Goal: Task Accomplishment & Management: Complete application form

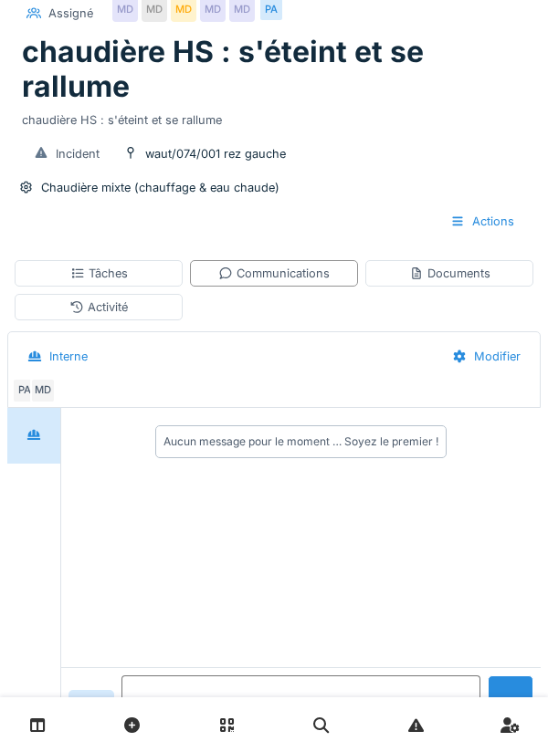
click at [279, 734] on textarea at bounding box center [300, 705] width 359 height 58
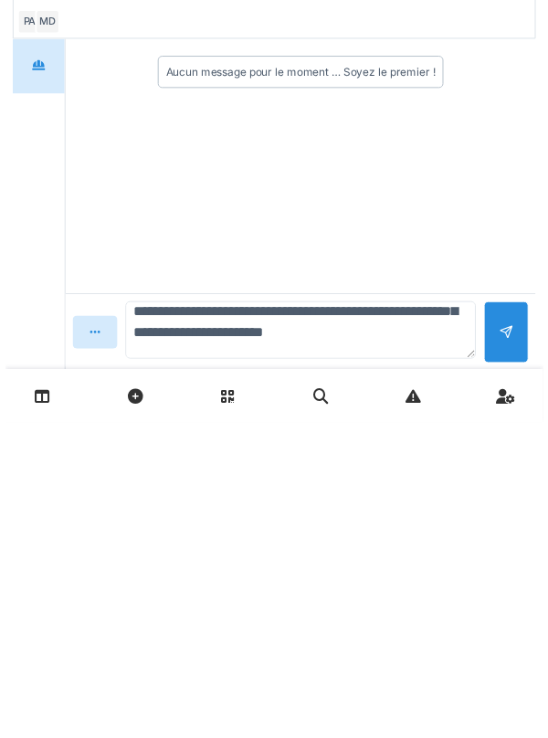
scroll to position [174, 0]
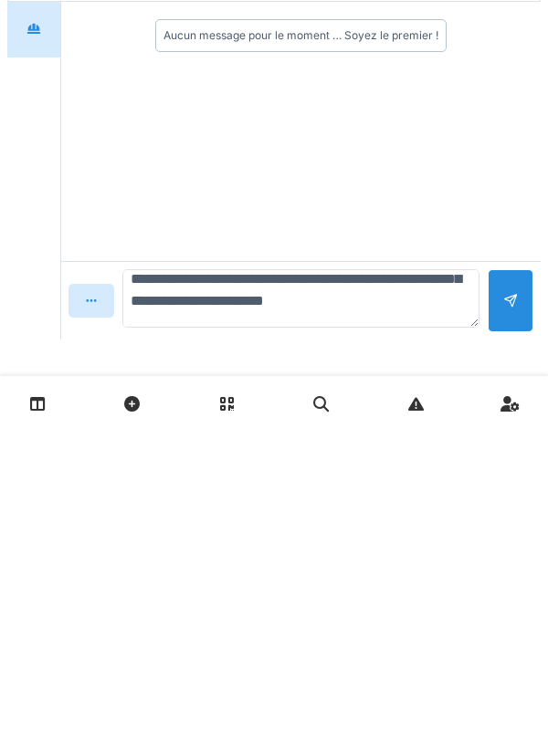
type textarea "**********"
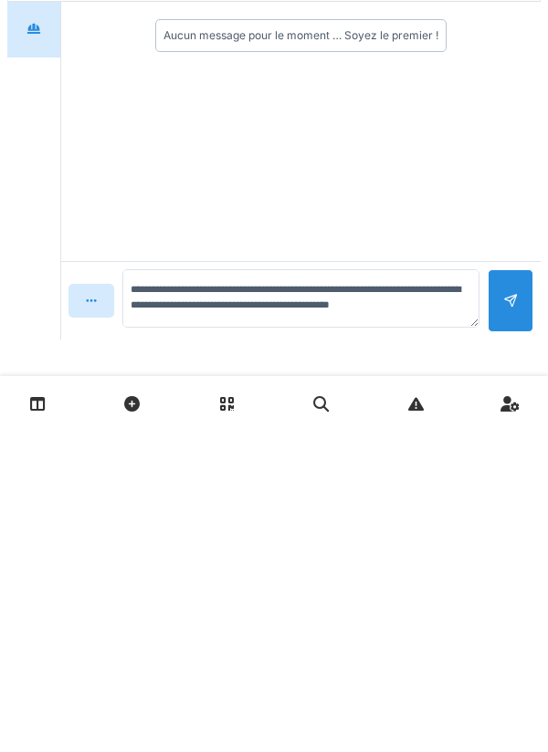
click at [516, 624] on div at bounding box center [510, 621] width 15 height 17
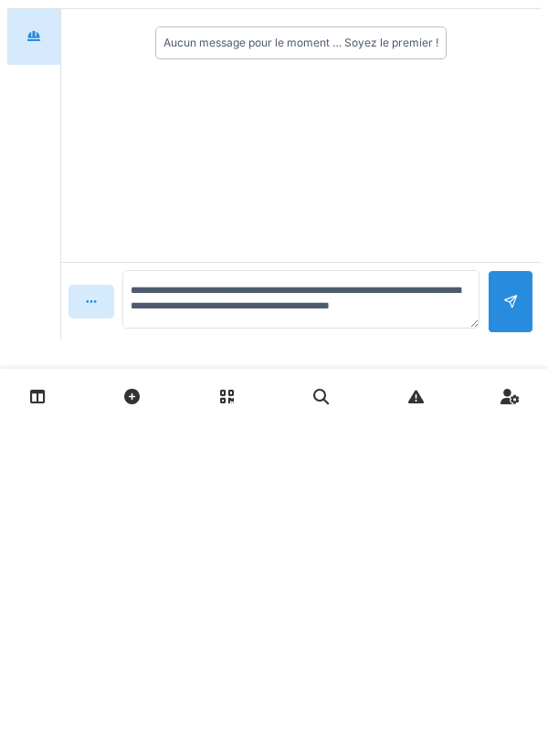
scroll to position [0, 0]
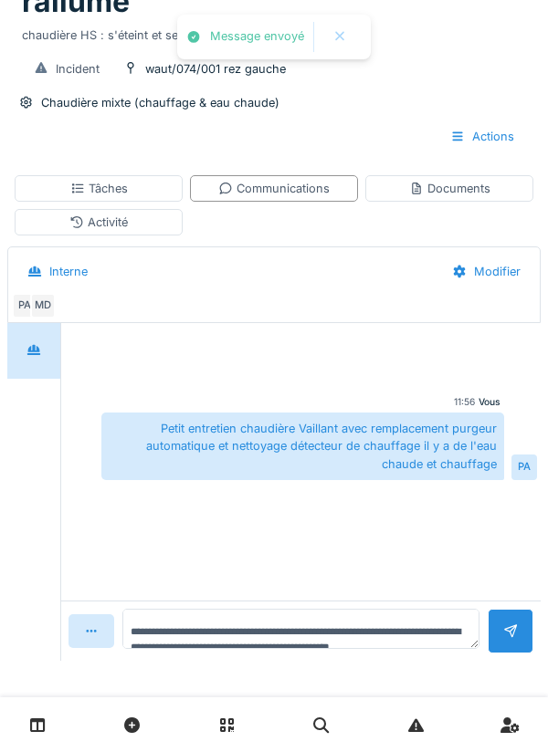
click at [168, 233] on div "Activité" at bounding box center [99, 222] width 168 height 26
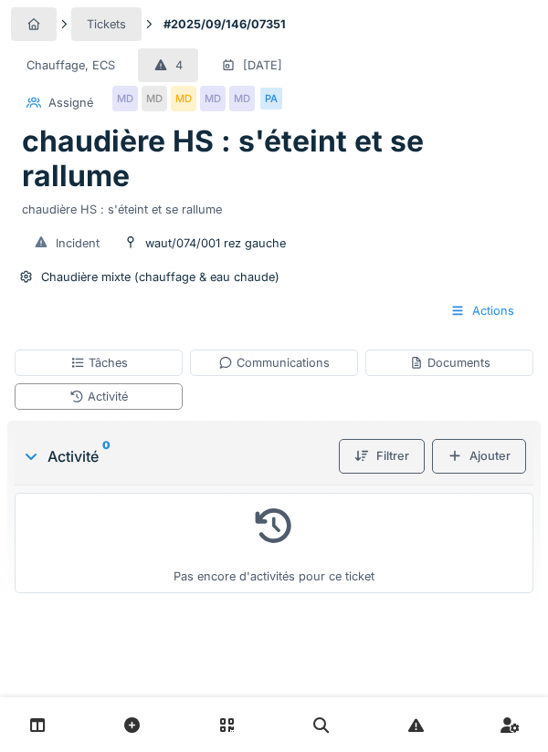
click at [466, 363] on div "Documents" at bounding box center [449, 362] width 81 height 17
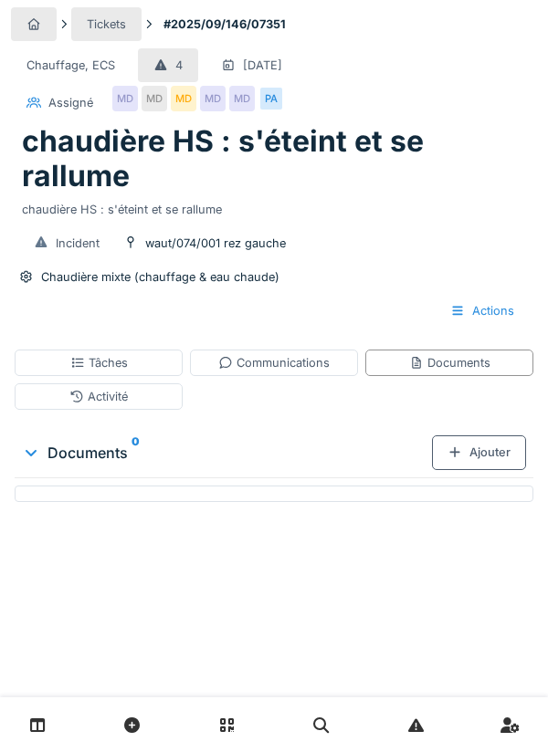
click at [151, 399] on div "Activité" at bounding box center [99, 396] width 168 height 26
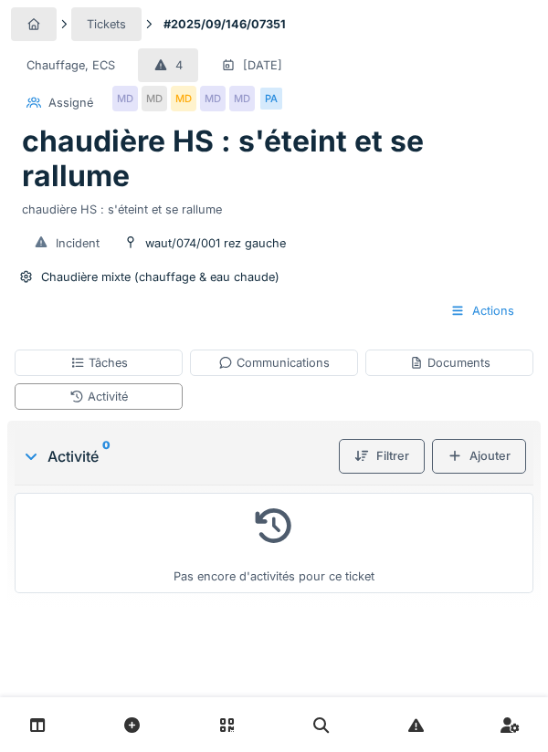
click at [491, 454] on div "Ajouter" at bounding box center [479, 456] width 94 height 34
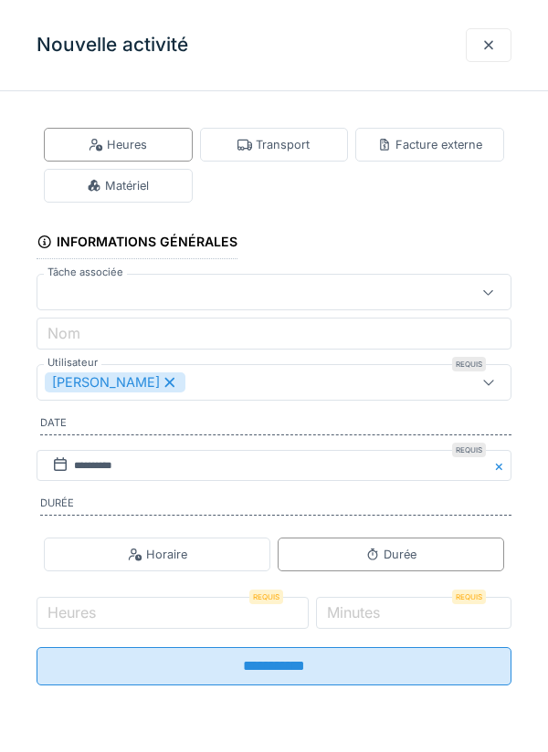
click at [161, 186] on div "Matériel" at bounding box center [118, 186] width 149 height 34
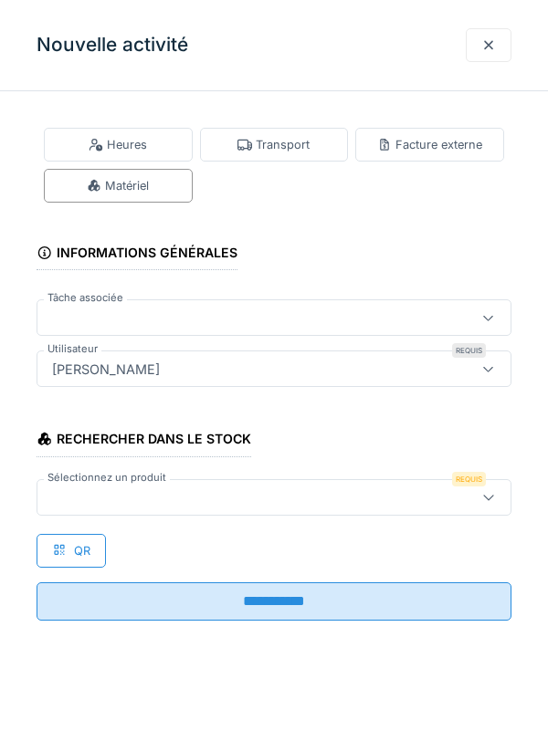
click at [86, 315] on div at bounding box center [244, 318] width 398 height 20
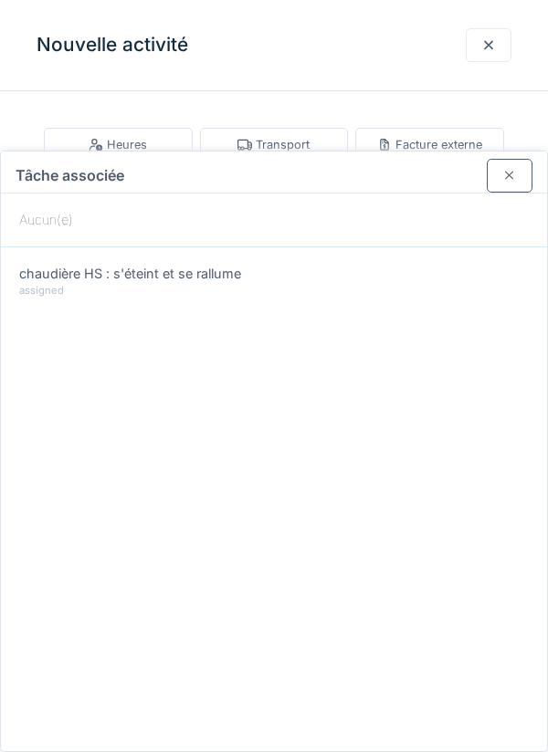
click at [503, 159] on div at bounding box center [510, 176] width 46 height 34
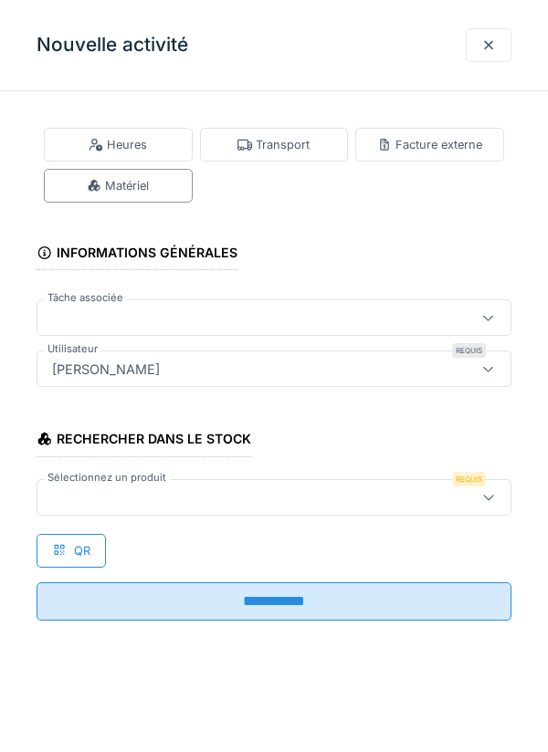
click at [166, 191] on div "Matériel" at bounding box center [118, 186] width 149 height 34
click at [101, 495] on div at bounding box center [244, 498] width 398 height 20
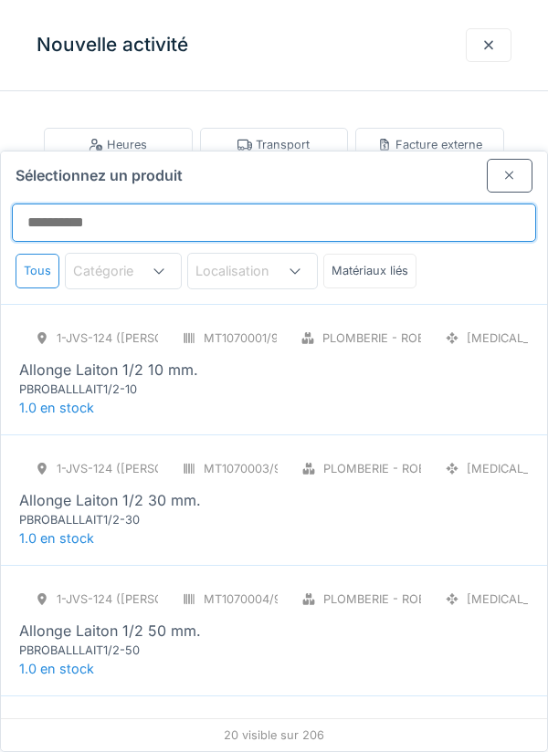
click at [72, 204] on input "Sélectionnez un produit" at bounding box center [274, 223] width 524 height 38
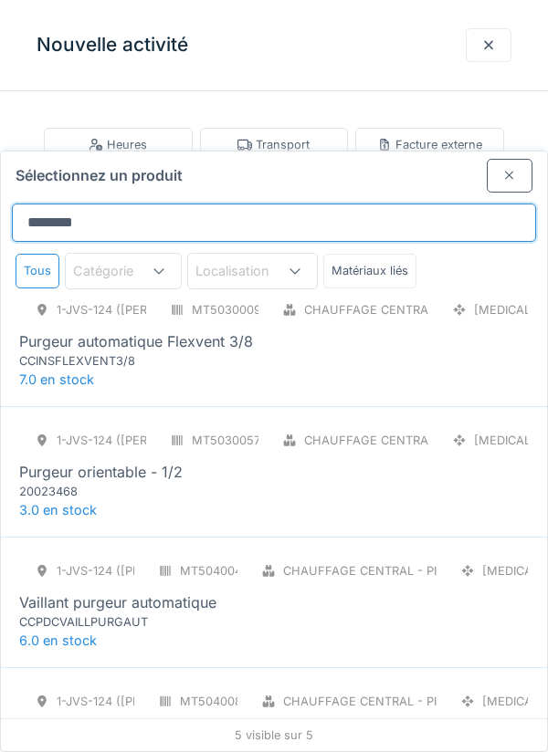
scroll to position [168, 0]
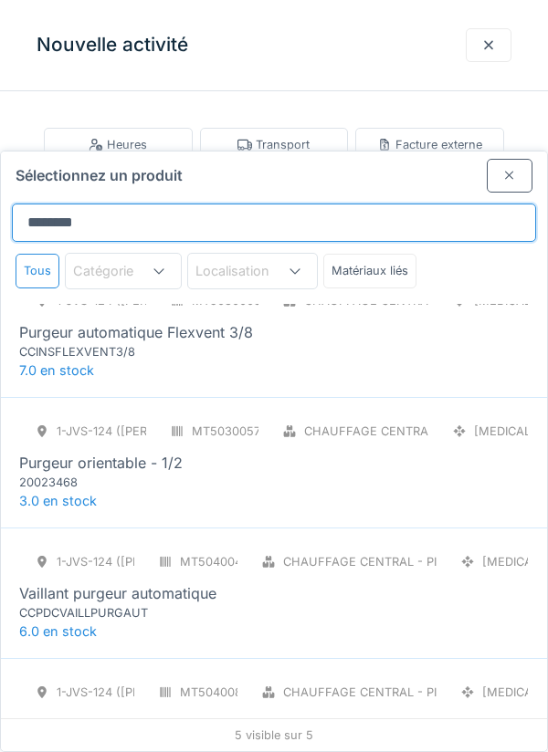
click at [480, 204] on input "*******" at bounding box center [274, 223] width 524 height 38
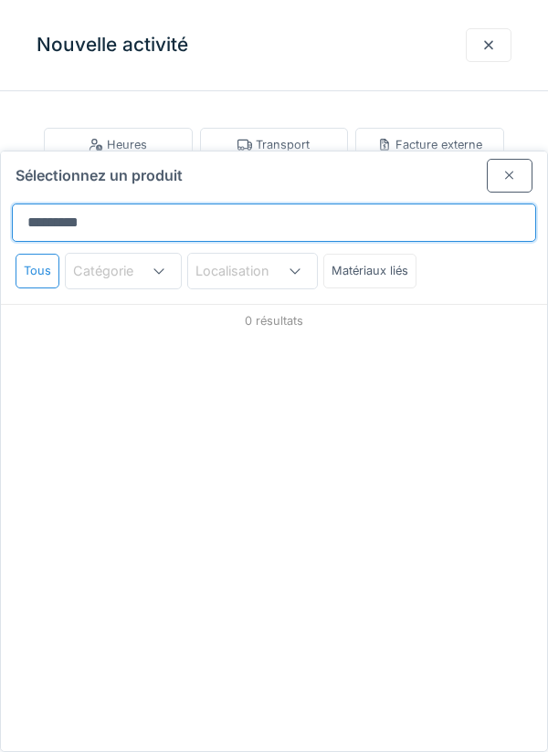
scroll to position [0, 0]
type input "**********"
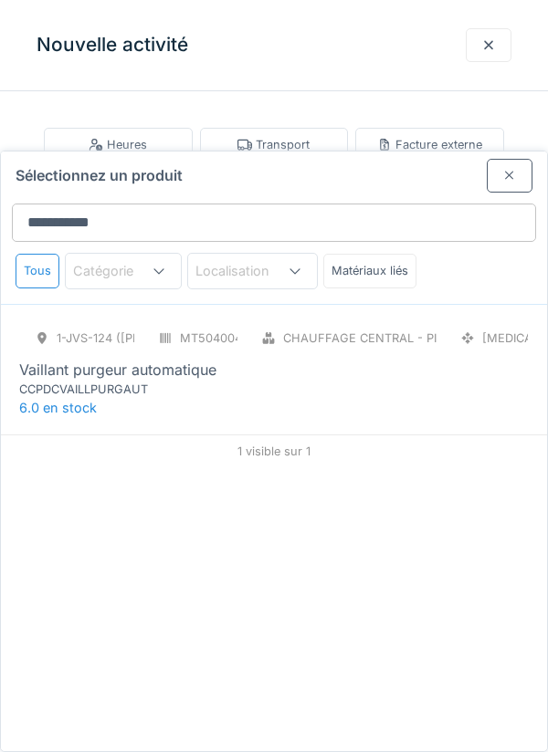
click at [131, 381] on div "CCPDCVAILLPURGAUT" at bounding box center [128, 389] width 219 height 17
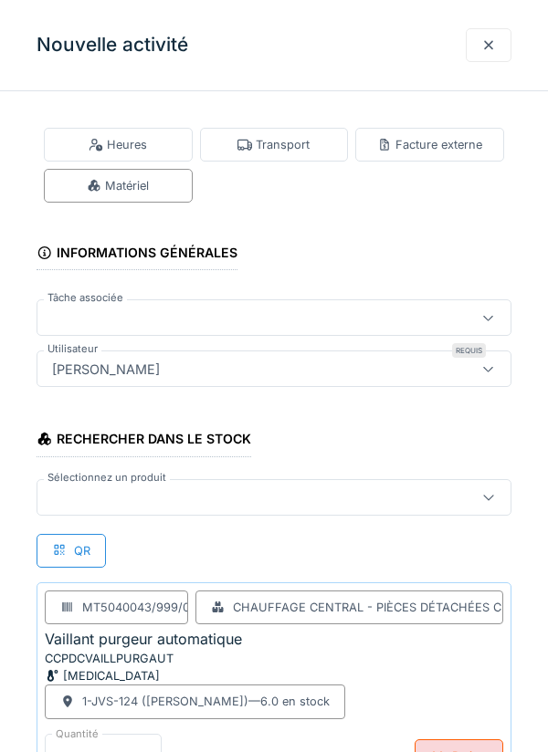
scroll to position [37, 0]
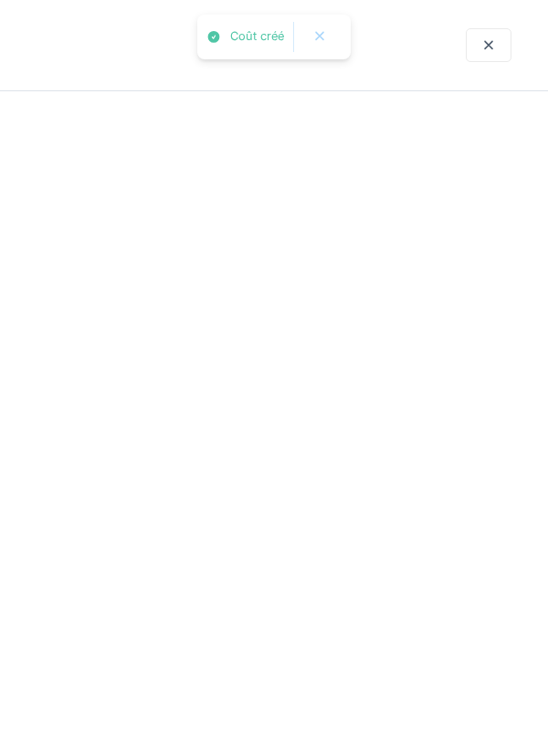
scroll to position [0, 0]
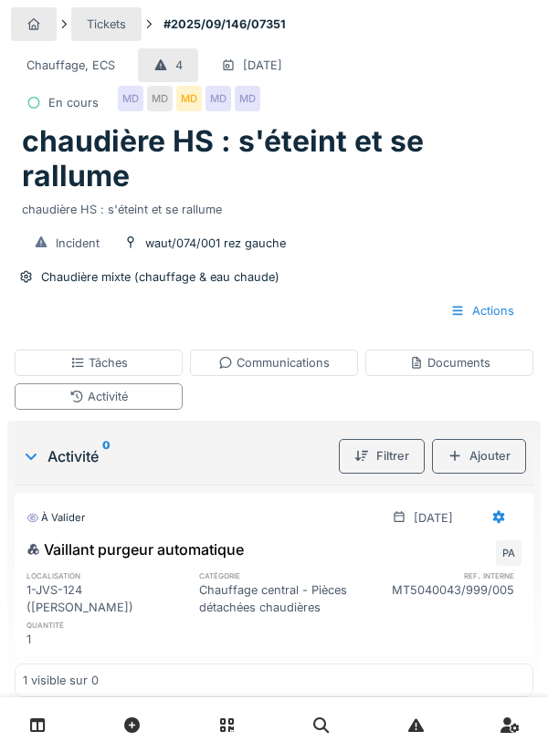
click at [165, 368] on div "Tâches" at bounding box center [99, 363] width 168 height 26
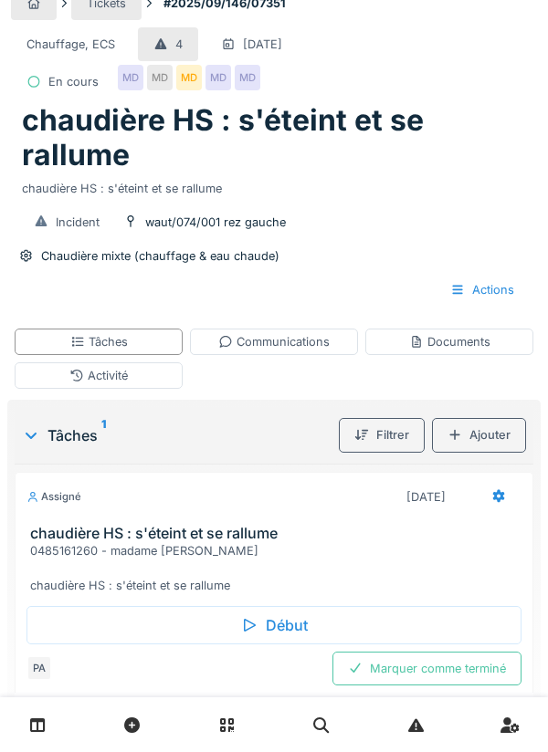
scroll to position [34, 0]
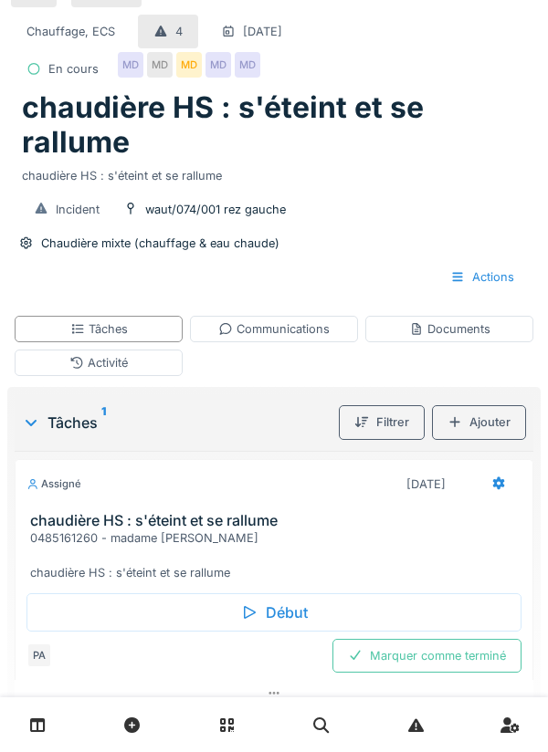
click at [446, 656] on div "Marquer comme terminé" at bounding box center [426, 656] width 189 height 34
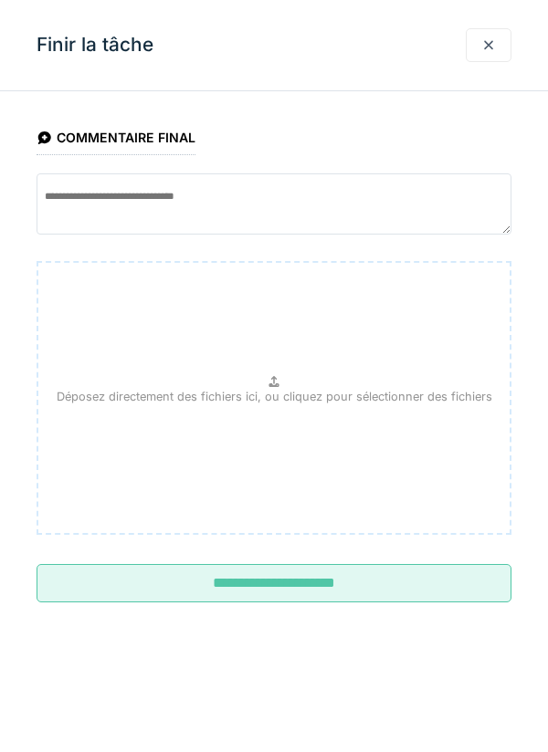
click at [497, 52] on div at bounding box center [489, 45] width 46 height 34
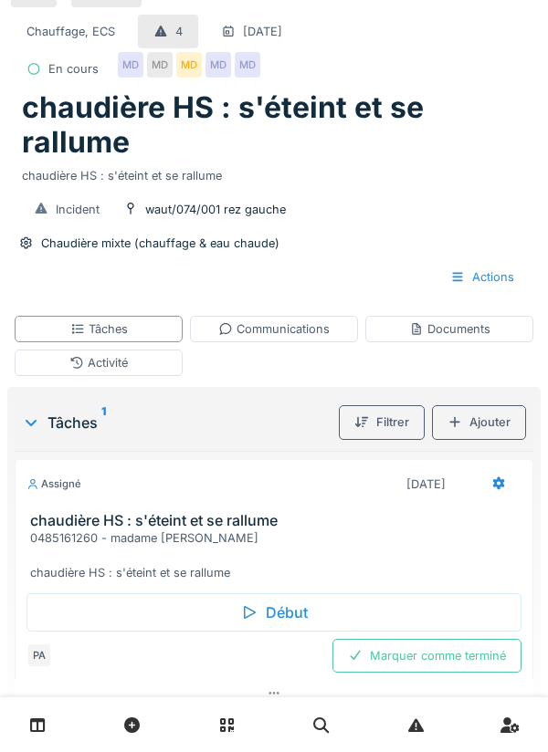
click at [151, 363] on div "Activité" at bounding box center [99, 363] width 168 height 26
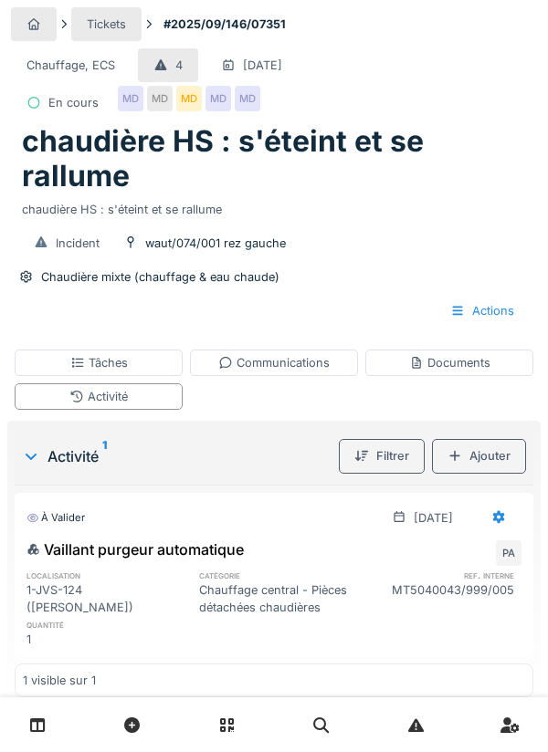
click at [501, 456] on div "Ajouter" at bounding box center [479, 456] width 94 height 34
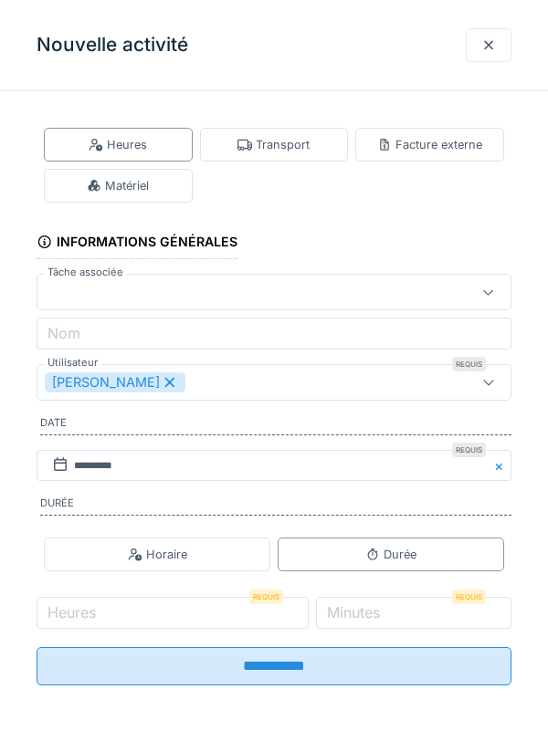
click at [168, 156] on div "Heures" at bounding box center [118, 145] width 149 height 34
click at [218, 560] on div "Horaire" at bounding box center [157, 555] width 226 height 34
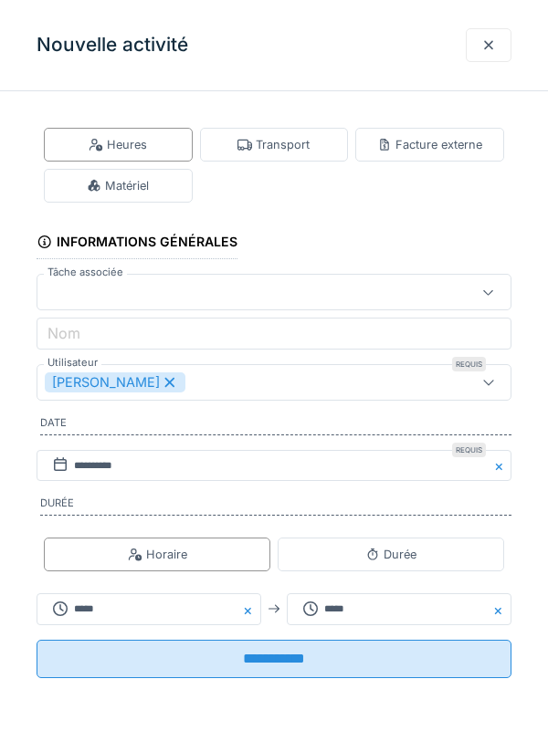
click at [256, 625] on button "Close" at bounding box center [251, 609] width 20 height 32
click at [225, 561] on div "Horaire" at bounding box center [157, 555] width 226 height 34
click at [493, 621] on button "Close" at bounding box center [501, 609] width 20 height 32
click at [406, 556] on div "Durée" at bounding box center [390, 554] width 51 height 17
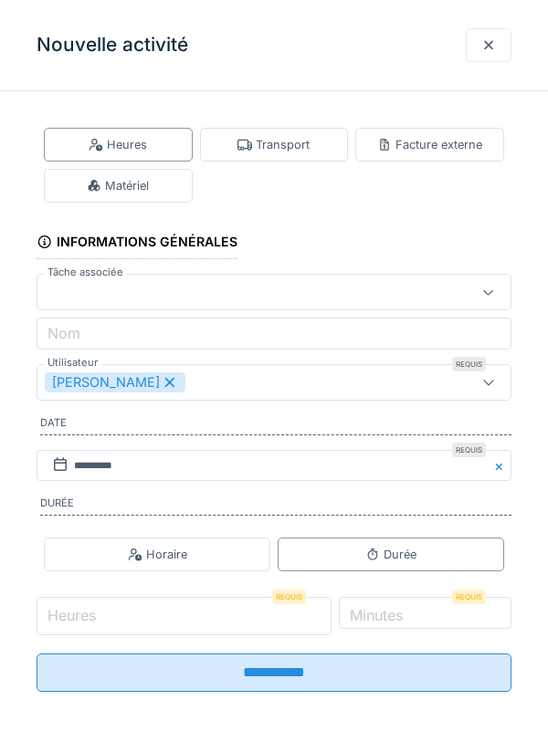
click at [221, 624] on input "Heures" at bounding box center [184, 616] width 295 height 38
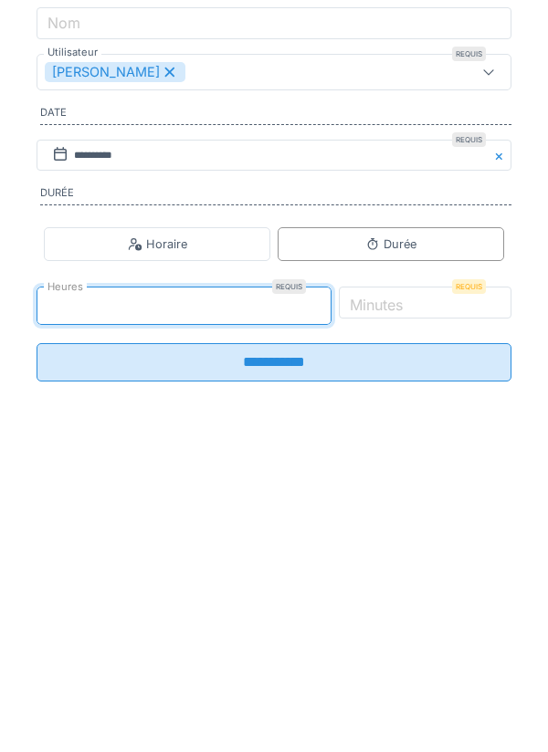
type input "*"
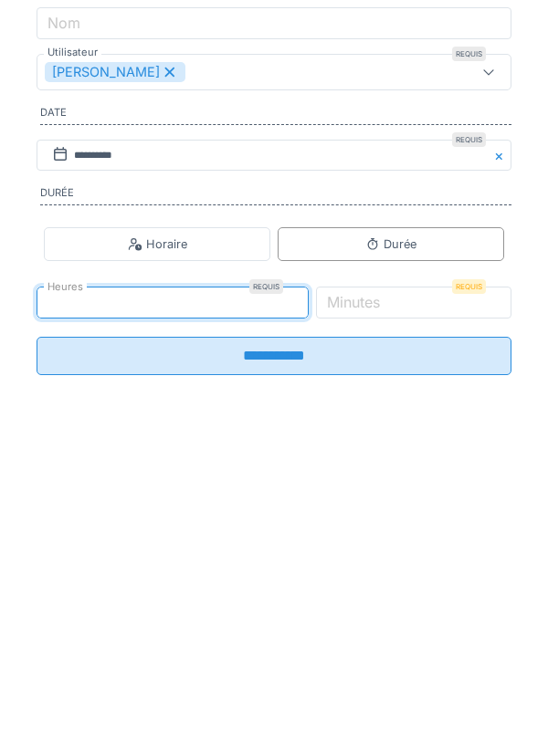
click at [383, 624] on label "Minutes" at bounding box center [353, 613] width 60 height 22
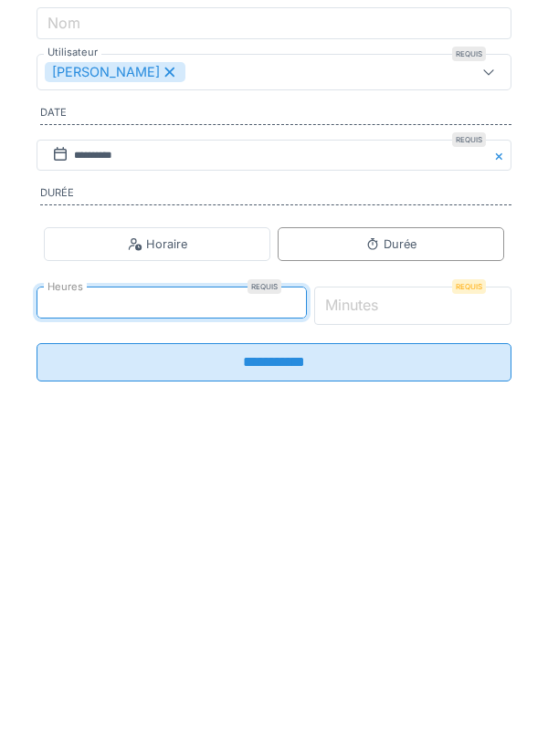
click at [404, 626] on input "*" at bounding box center [413, 616] width 198 height 38
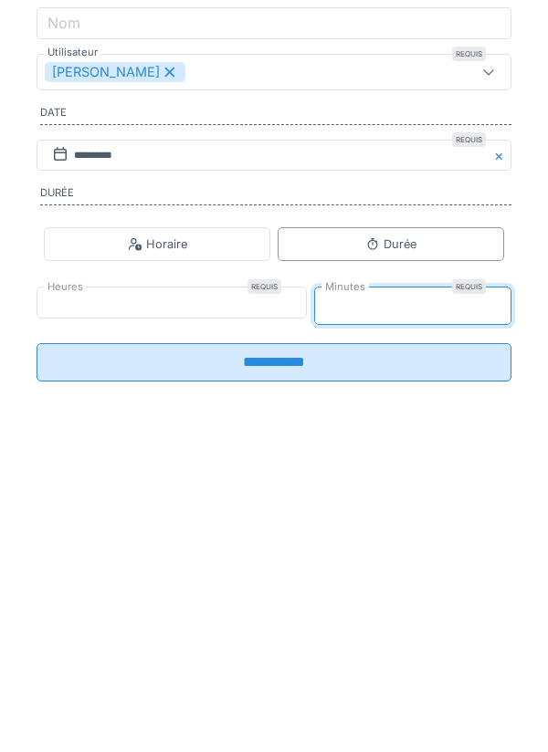
type input "**"
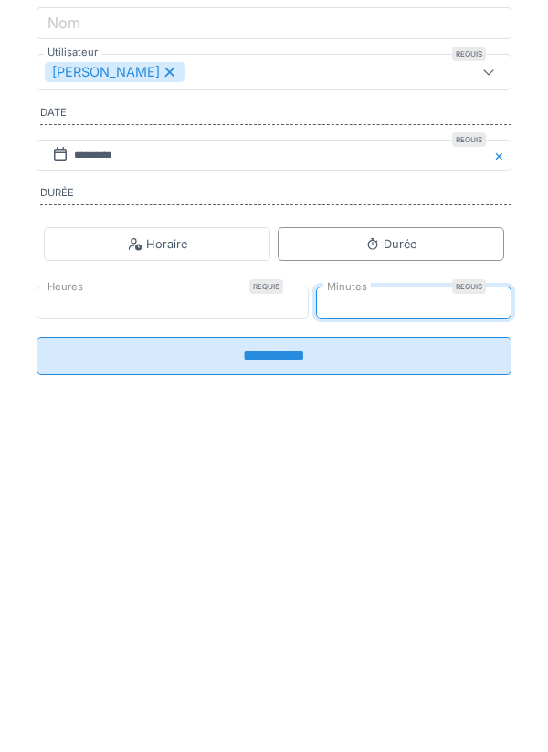
click at [343, 678] on input "**********" at bounding box center [274, 666] width 475 height 38
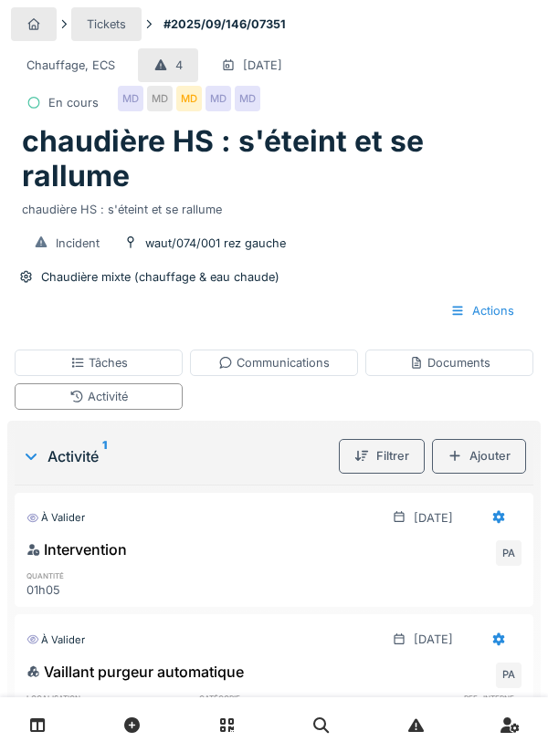
click at [166, 373] on div "Tâches" at bounding box center [99, 363] width 168 height 26
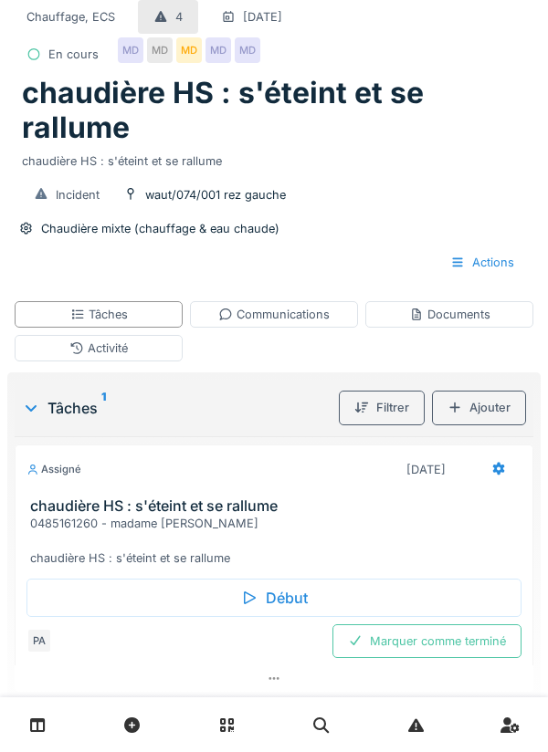
scroll to position [34, 0]
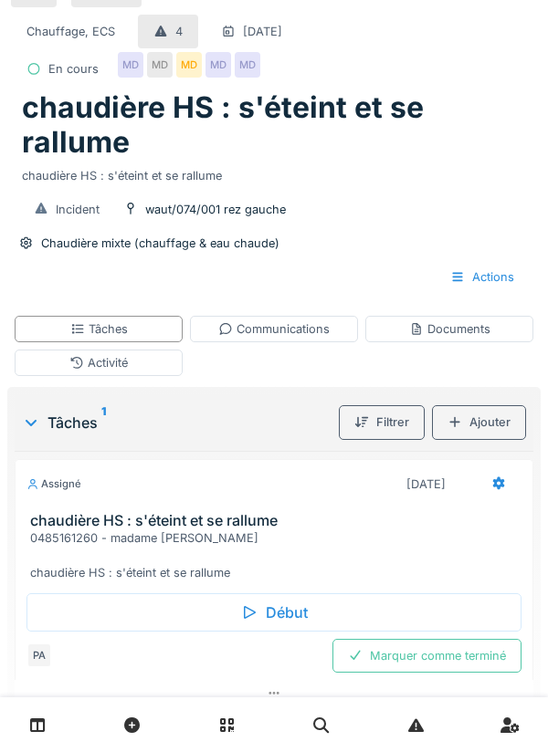
click at [458, 661] on div "Marquer comme terminé" at bounding box center [426, 656] width 189 height 34
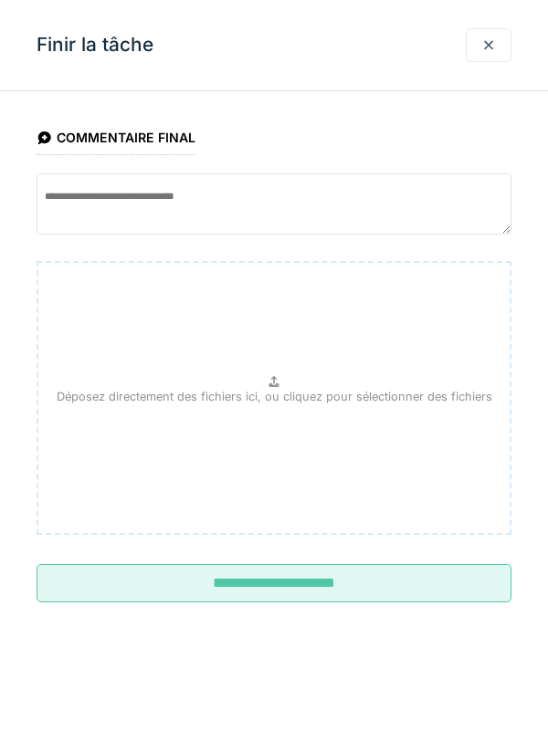
click at [384, 404] on p "Déposez directement des fichiers ici, ou cliquez pour sélectionner des fichiers" at bounding box center [274, 396] width 435 height 17
type input "**********"
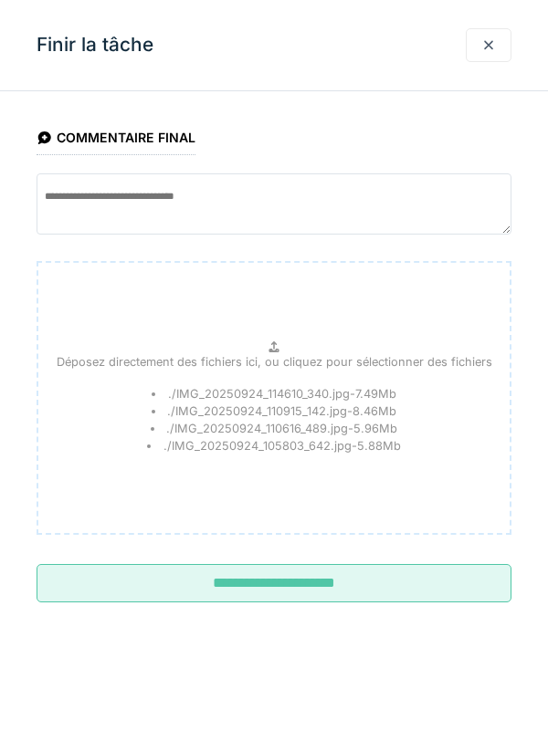
scroll to position [62, 0]
click at [401, 582] on input "**********" at bounding box center [274, 583] width 475 height 38
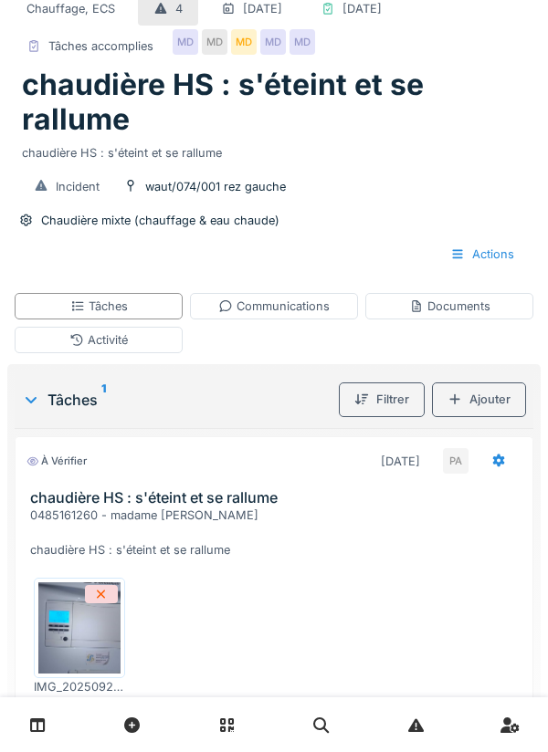
scroll to position [41, 0]
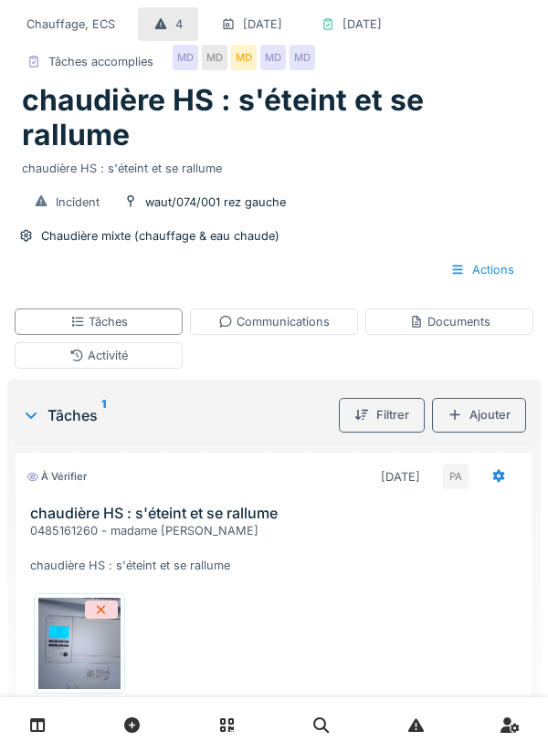
click at [162, 369] on div "Activité" at bounding box center [99, 355] width 168 height 26
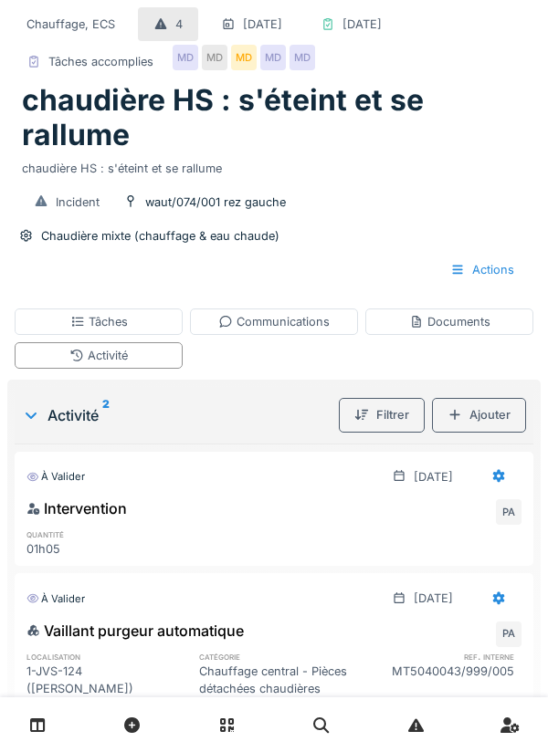
click at [491, 432] on div "Ajouter" at bounding box center [479, 415] width 94 height 34
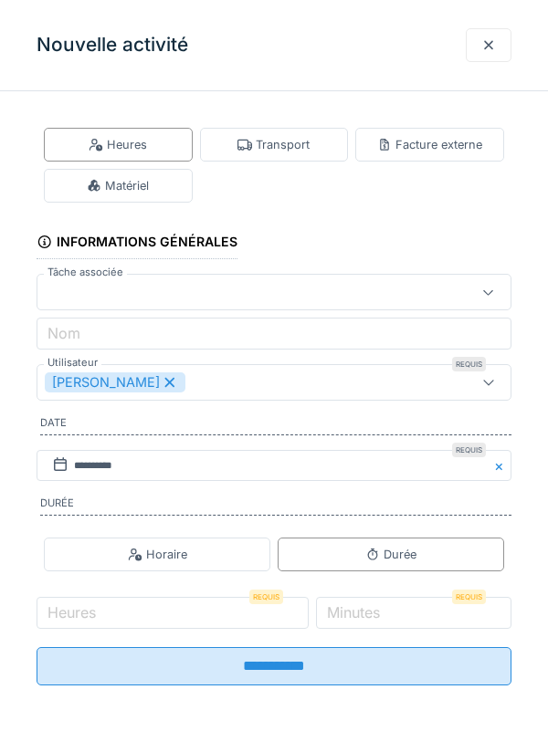
click at [492, 46] on div at bounding box center [488, 45] width 15 height 17
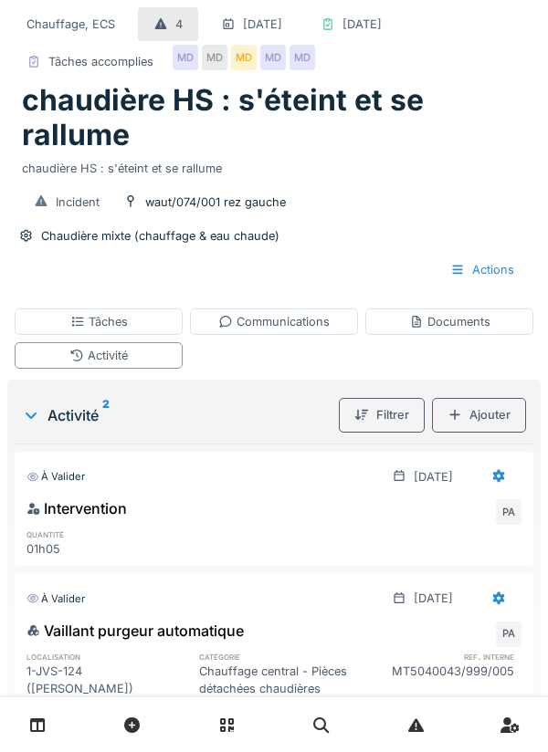
click at [455, 330] on div "Documents" at bounding box center [449, 321] width 81 height 17
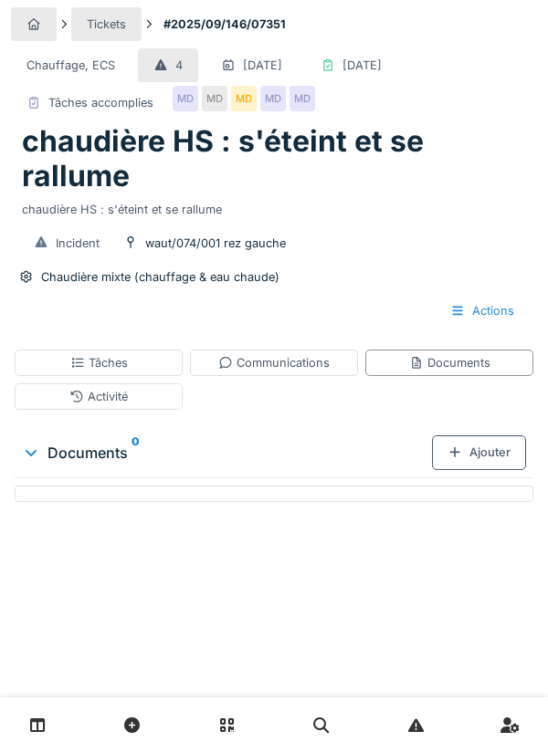
scroll to position [0, 0]
click at [480, 469] on div "Ajouter" at bounding box center [479, 452] width 94 height 34
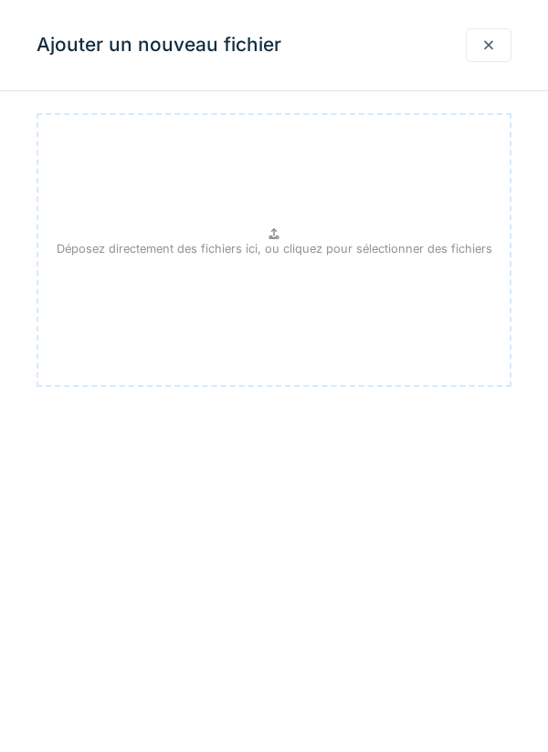
click at [408, 233] on div "Déposez directement des fichiers ici, ou cliquez pour sélectionner des fichiers" at bounding box center [274, 250] width 475 height 274
type input "**********"
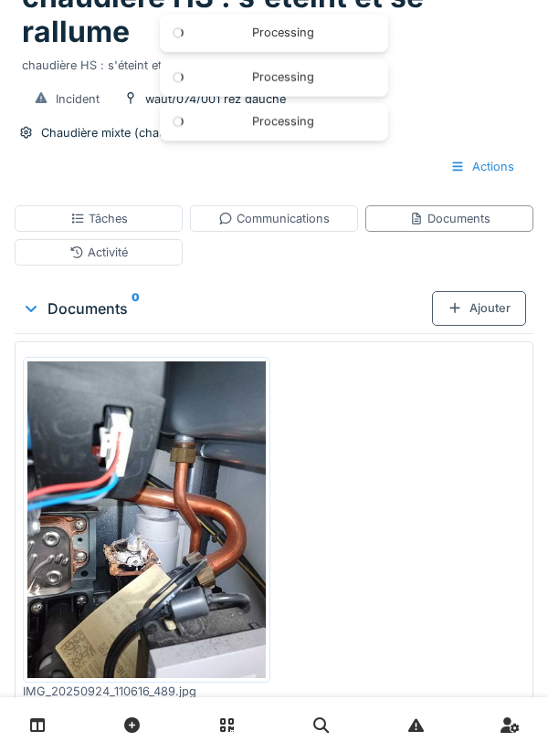
scroll to position [161, 0]
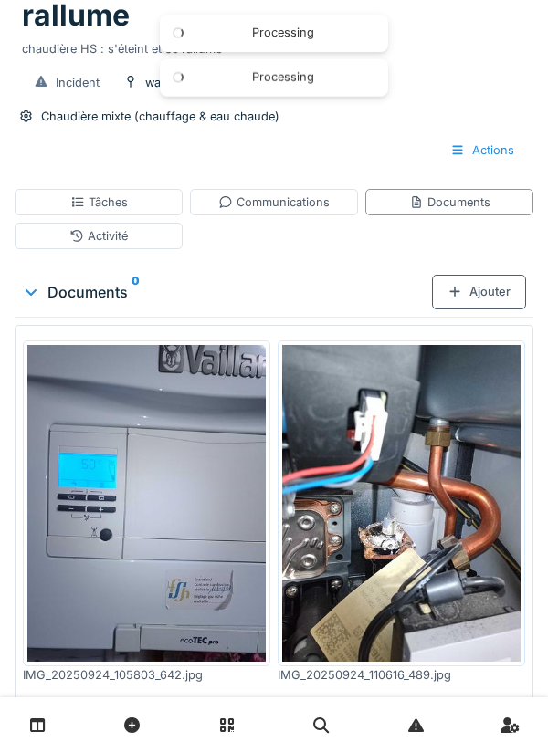
click at [306, 211] on div "Communications" at bounding box center [273, 202] width 111 height 17
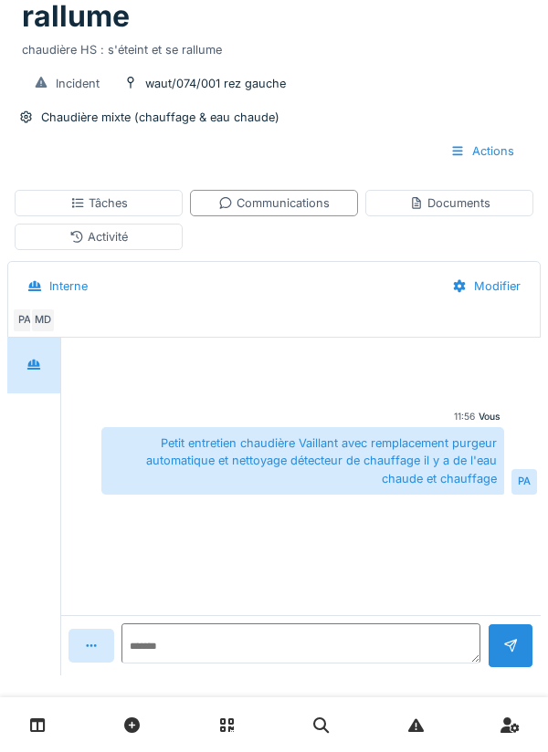
click at [168, 216] on div "Tâches" at bounding box center [99, 203] width 168 height 26
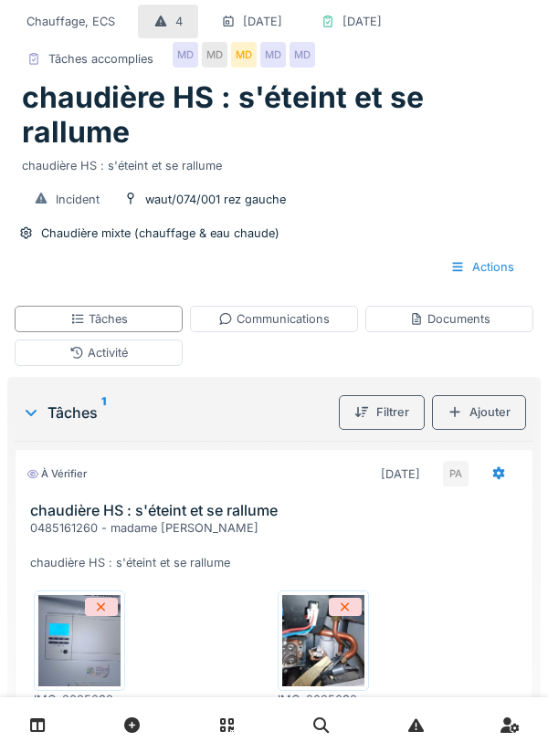
scroll to position [0, 0]
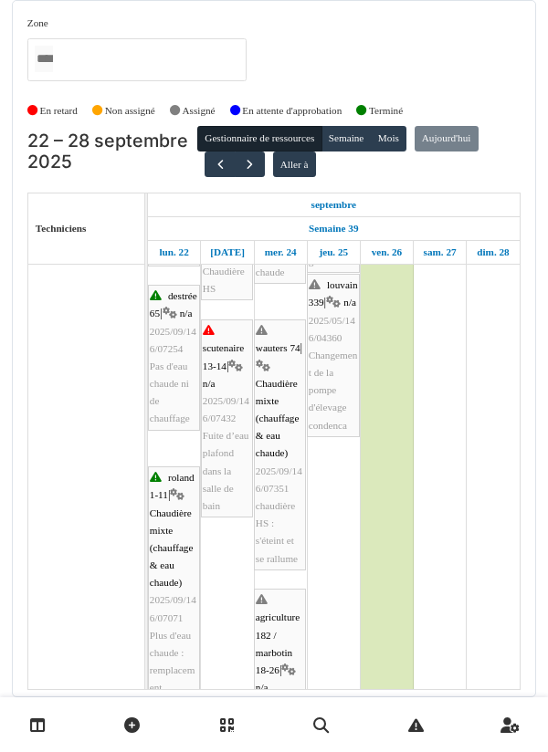
scroll to position [652, 0]
